Goal: Task Accomplishment & Management: Use online tool/utility

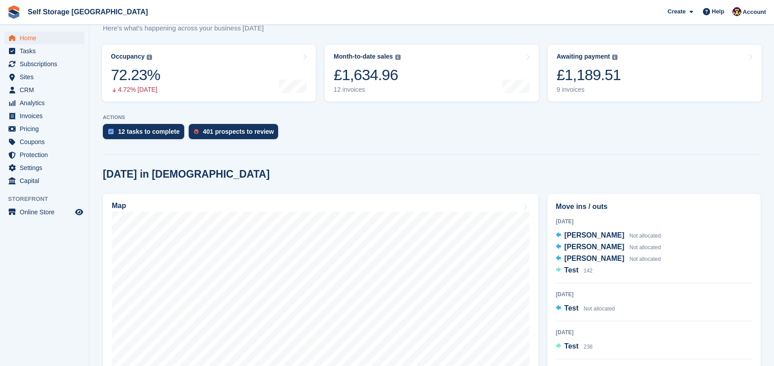
scroll to position [45, 0]
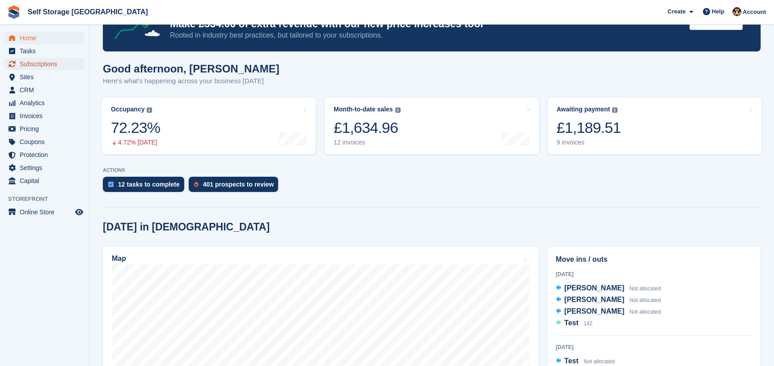
click at [30, 68] on span "Subscriptions" at bounding box center [47, 64] width 54 height 13
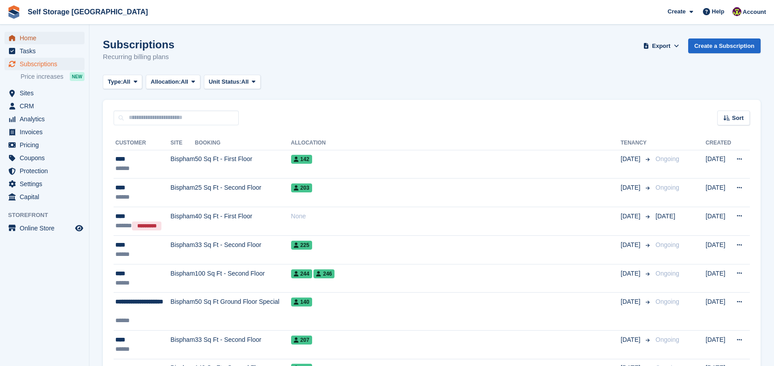
click at [22, 33] on span "Home" at bounding box center [47, 38] width 54 height 13
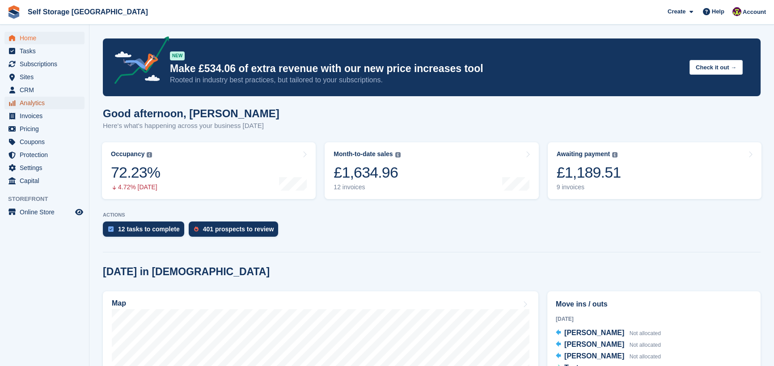
click at [35, 99] on span "Analytics" at bounding box center [47, 103] width 54 height 13
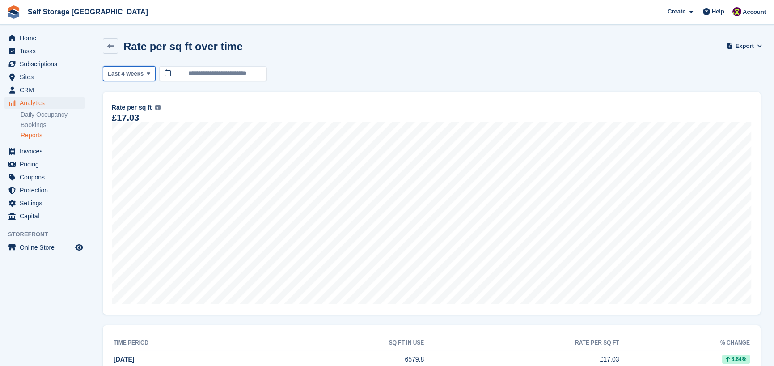
click at [129, 75] on span "Last 4 weeks" at bounding box center [126, 73] width 36 height 9
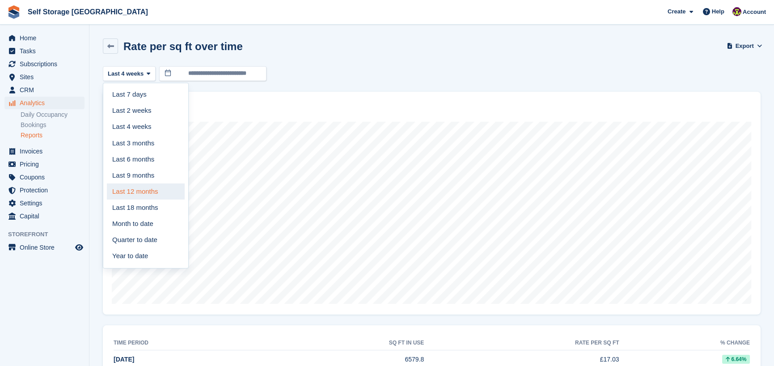
click at [136, 191] on link "Last 12 months" at bounding box center [146, 191] width 78 height 16
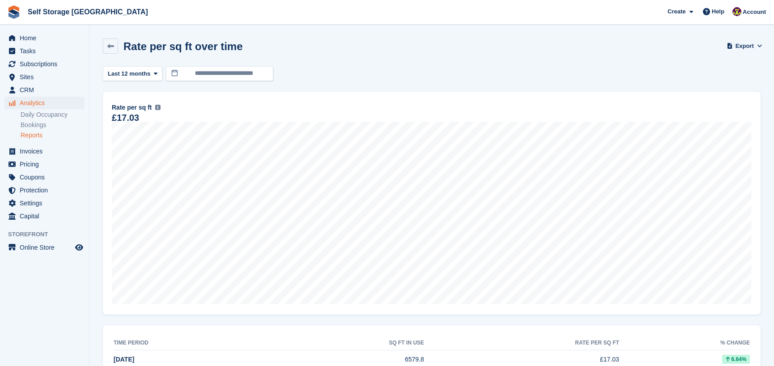
click at [115, 76] on span "Last 12 months" at bounding box center [129, 73] width 42 height 9
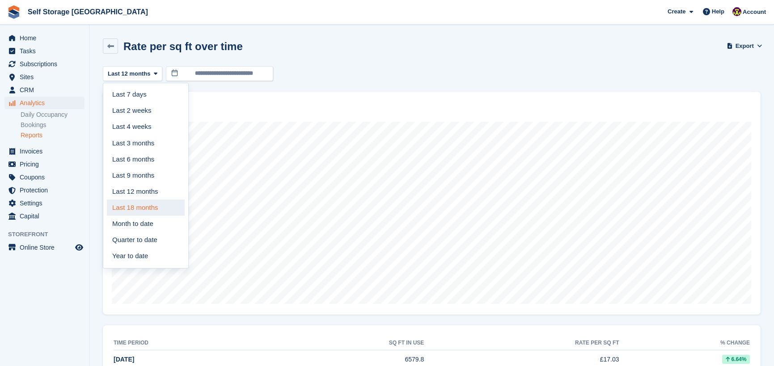
click at [143, 212] on link "Last 18 months" at bounding box center [146, 207] width 78 height 16
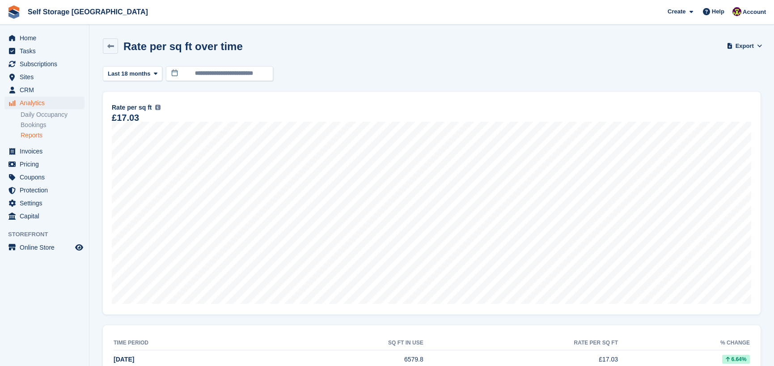
click at [119, 42] on div "Rate per sq ft over time" at bounding box center [180, 46] width 125 height 12
click at [112, 43] on icon at bounding box center [110, 46] width 7 height 7
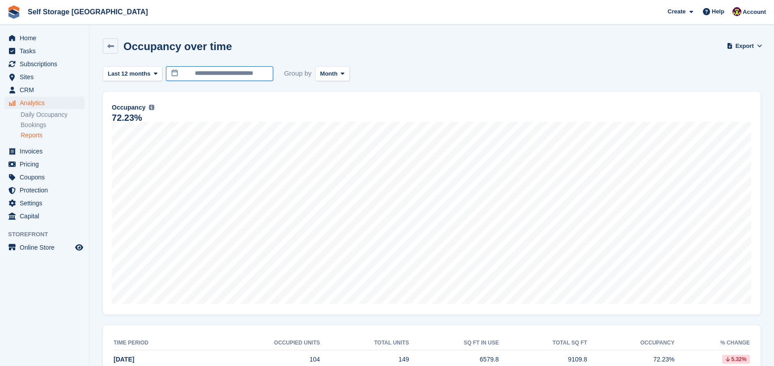
click at [180, 76] on input "**********" at bounding box center [219, 73] width 107 height 15
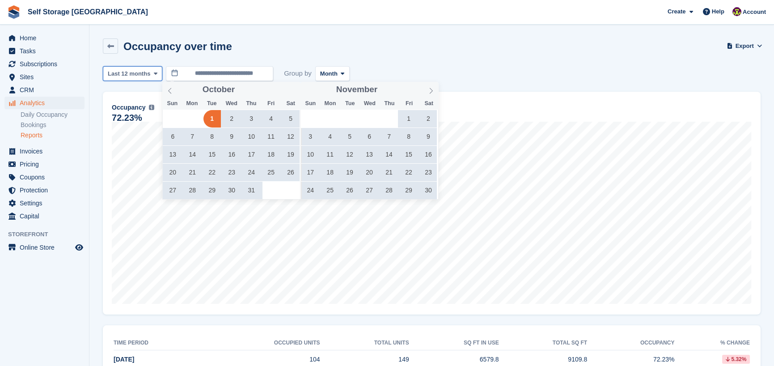
click at [144, 70] on span "Last 12 months" at bounding box center [129, 73] width 42 height 9
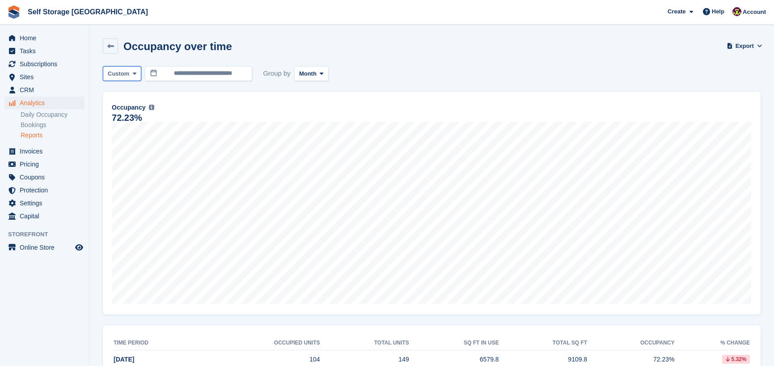
click at [133, 74] on icon at bounding box center [135, 74] width 4 height 6
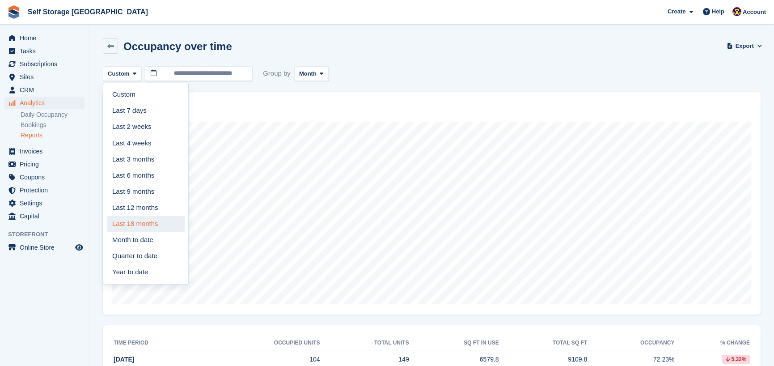
click at [134, 225] on link "Last 18 months" at bounding box center [146, 224] width 78 height 16
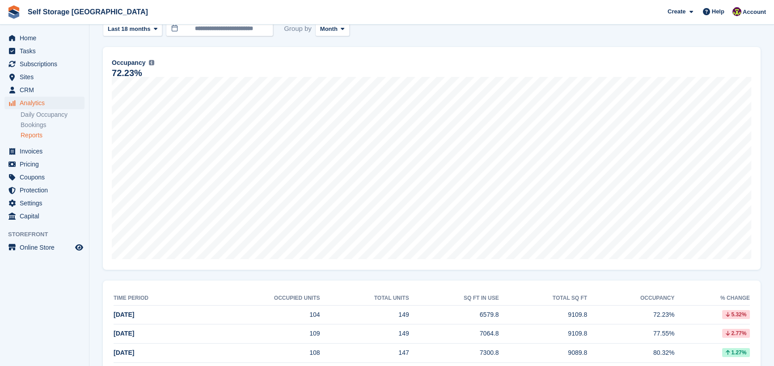
scroll to position [45, 0]
click at [39, 122] on link "Bookings" at bounding box center [53, 125] width 64 height 8
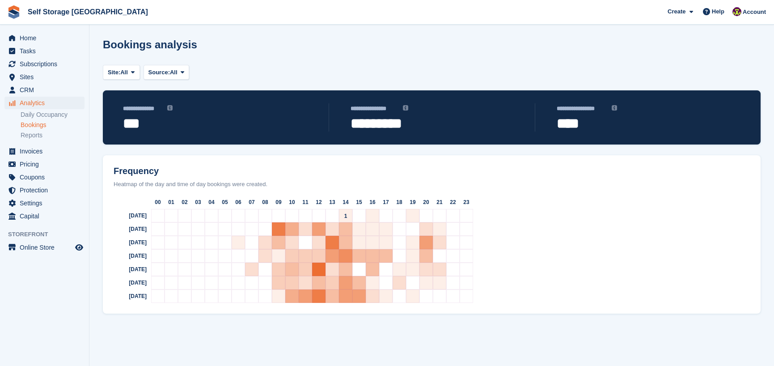
click at [344, 222] on div "1" at bounding box center [345, 215] width 13 height 13
click at [344, 245] on span "4" at bounding box center [345, 243] width 3 height 6
click at [346, 266] on div "4" at bounding box center [345, 269] width 13 height 13
drag, startPoint x: 343, startPoint y: 290, endPoint x: 345, endPoint y: 301, distance: 10.4
click at [343, 291] on div "6" at bounding box center [345, 295] width 13 height 13
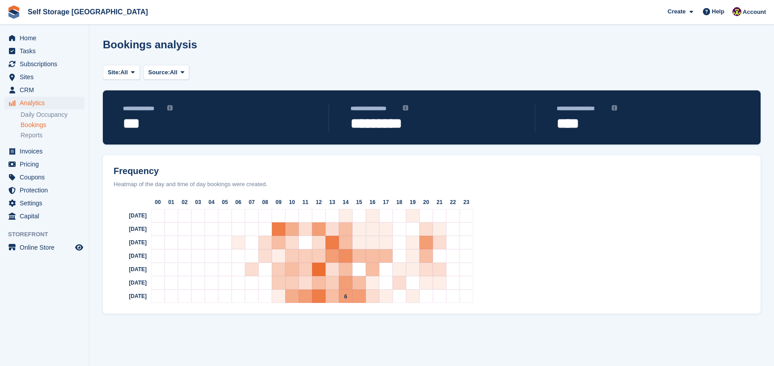
click at [345, 302] on div "6" at bounding box center [345, 295] width 13 height 13
click at [361, 295] on div "6" at bounding box center [358, 295] width 13 height 13
click at [581, 120] on span "****" at bounding box center [638, 123] width 162 height 16
click at [335, 242] on div "8" at bounding box center [332, 242] width 13 height 13
click at [332, 259] on span "6" at bounding box center [332, 256] width 3 height 6
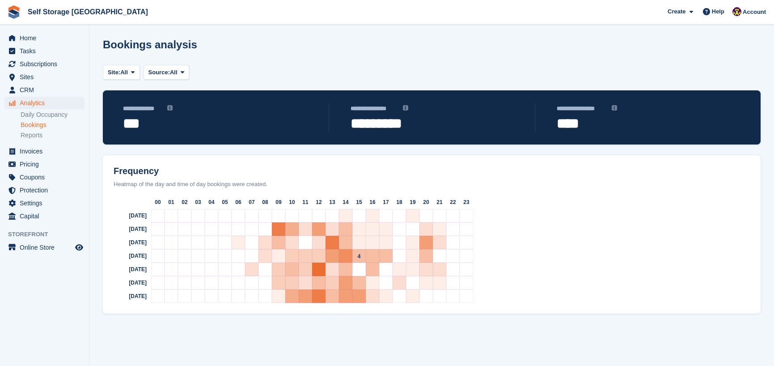
click at [355, 259] on div "4" at bounding box center [358, 255] width 13 height 13
click at [351, 259] on div "7" at bounding box center [345, 255] width 13 height 13
click at [38, 132] on link "Reports" at bounding box center [53, 135] width 64 height 8
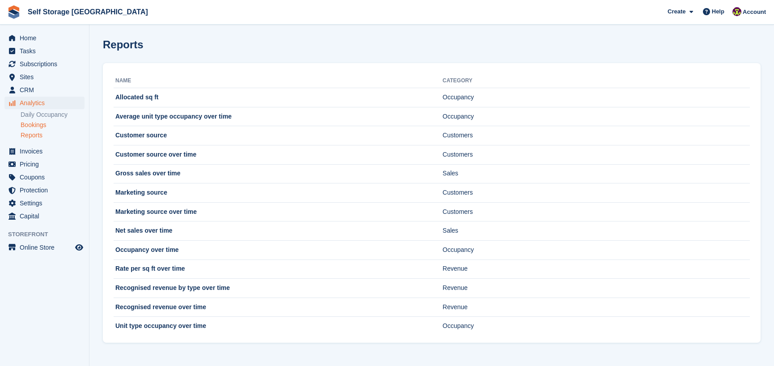
click at [38, 122] on link "Bookings" at bounding box center [53, 125] width 64 height 8
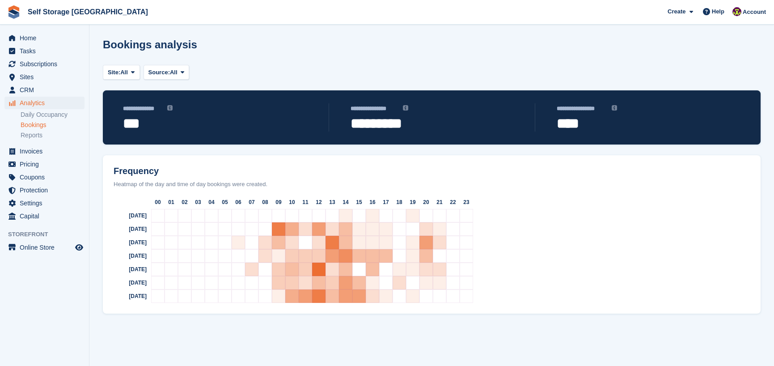
click at [39, 114] on link "Daily Occupancy" at bounding box center [53, 114] width 64 height 8
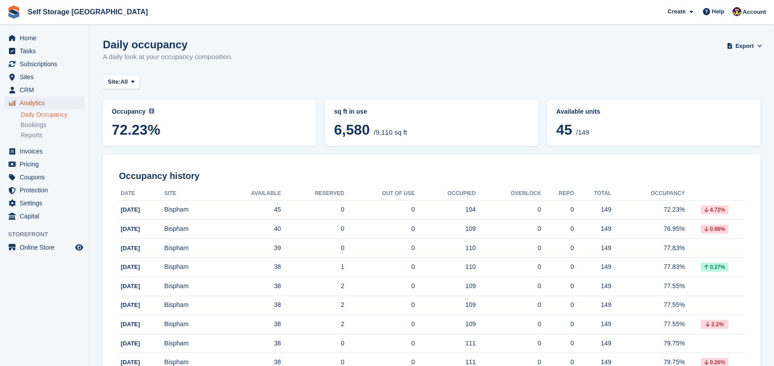
click at [25, 101] on span "Analytics" at bounding box center [47, 103] width 54 height 13
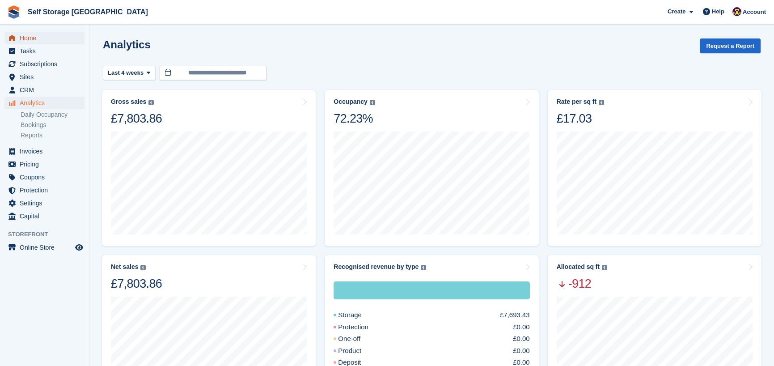
click at [38, 33] on span "Home" at bounding box center [47, 38] width 54 height 13
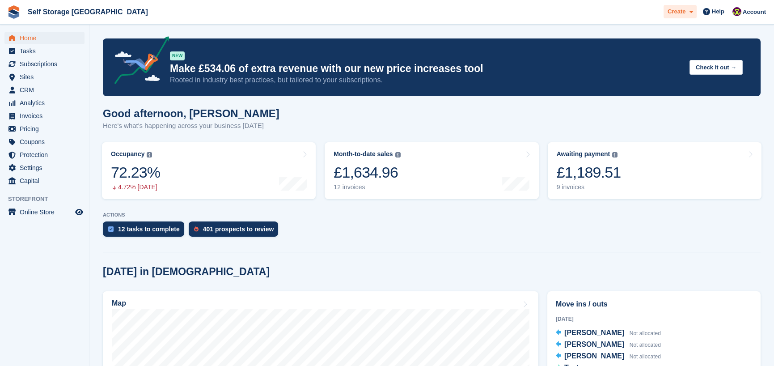
click at [675, 13] on span "Create" at bounding box center [677, 11] width 18 height 9
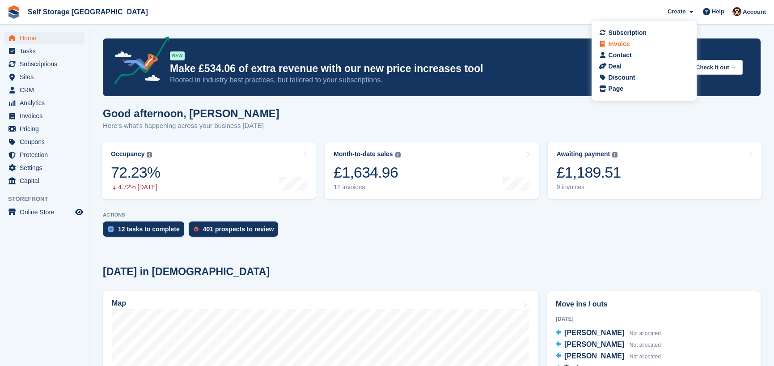
click at [641, 40] on div "Invoice" at bounding box center [644, 43] width 88 height 9
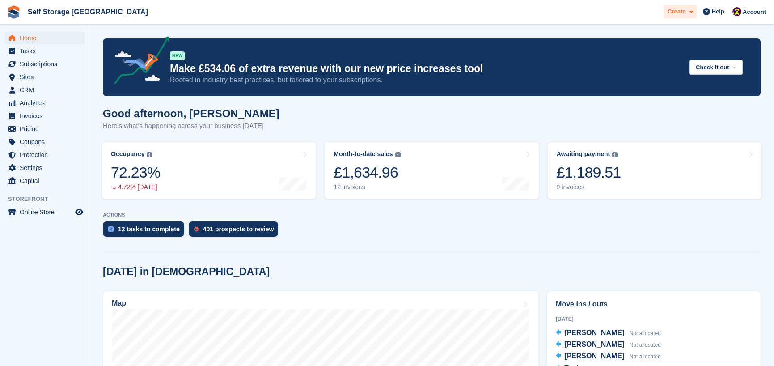
click at [679, 17] on div "Create" at bounding box center [680, 12] width 33 height 14
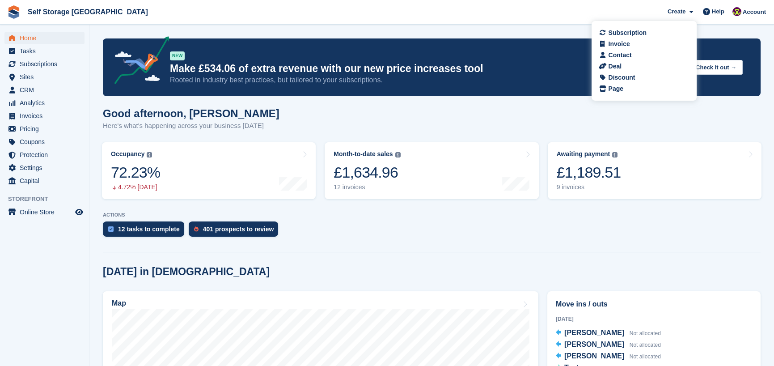
click at [489, 225] on div "12 tasks to complete 401 prospects to review" at bounding box center [432, 231] width 658 height 20
